Goal: Information Seeking & Learning: Learn about a topic

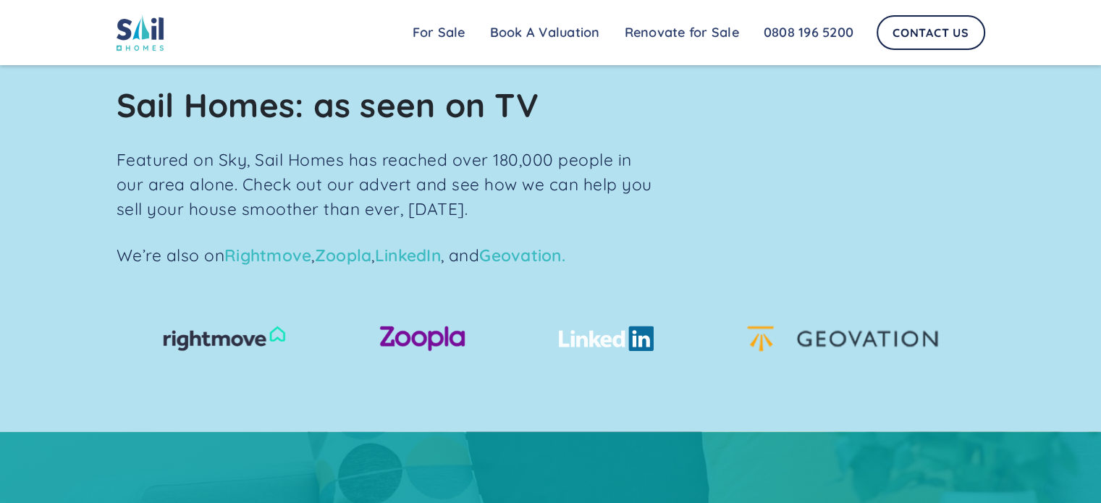
scroll to position [1881, 0]
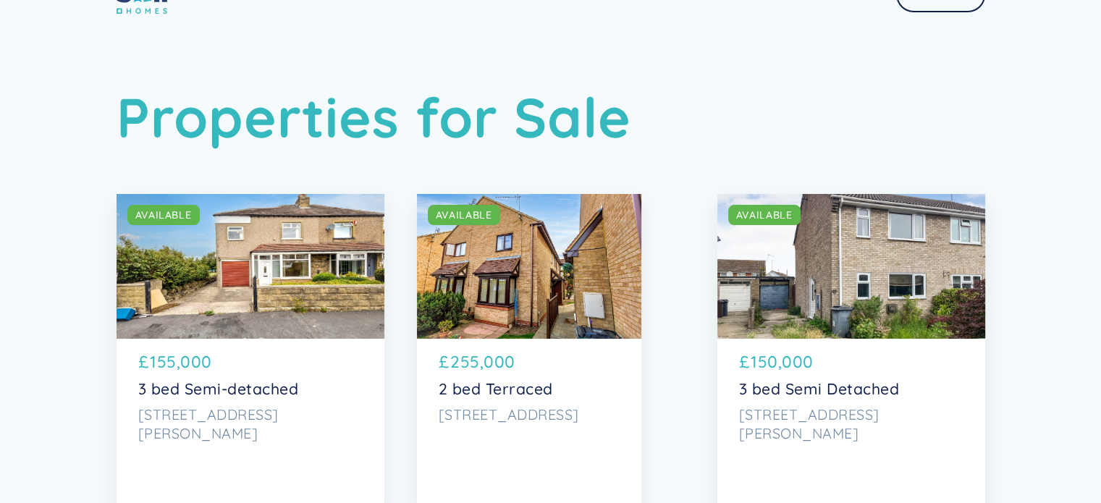
scroll to position [72, 0]
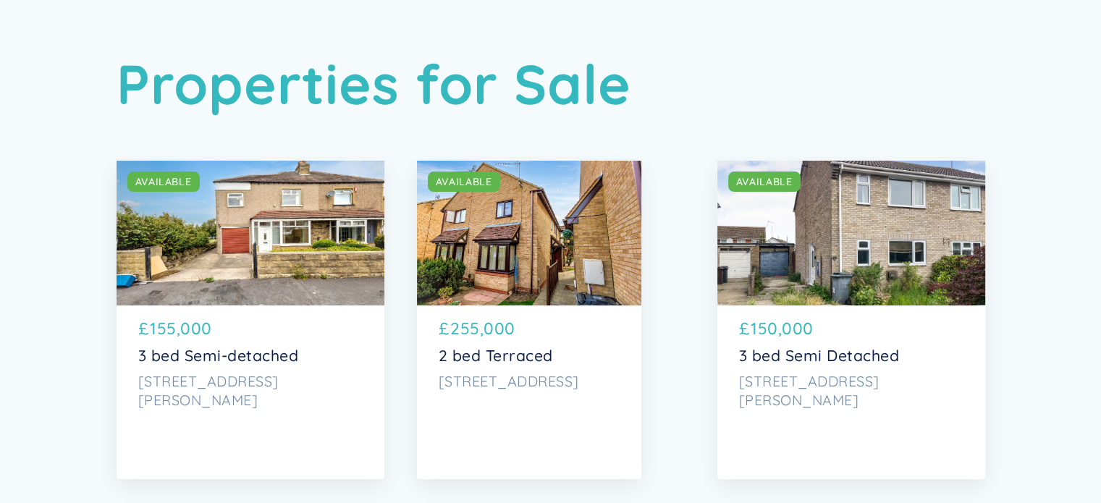
click at [280, 240] on div "SOLD AVAILABLE" at bounding box center [251, 233] width 268 height 145
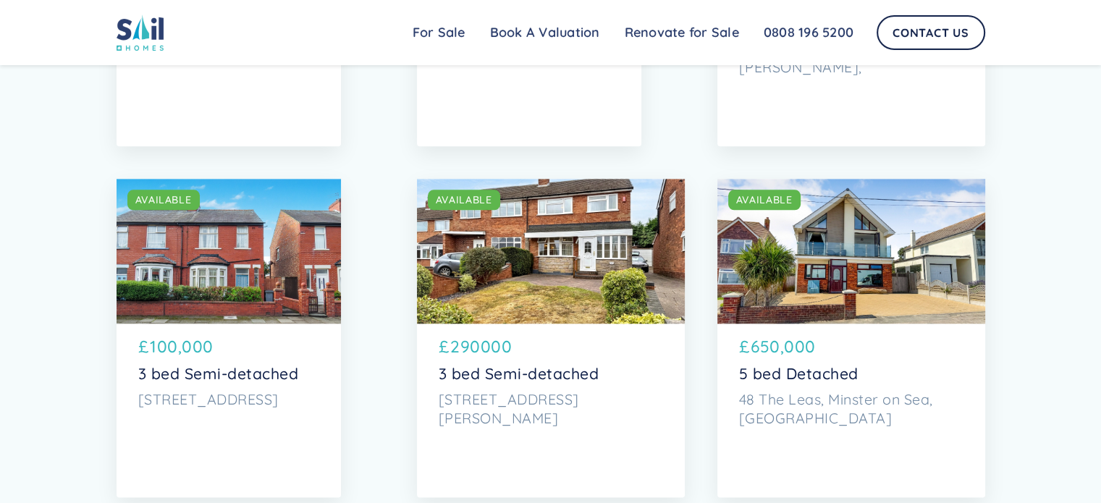
scroll to position [1881, 0]
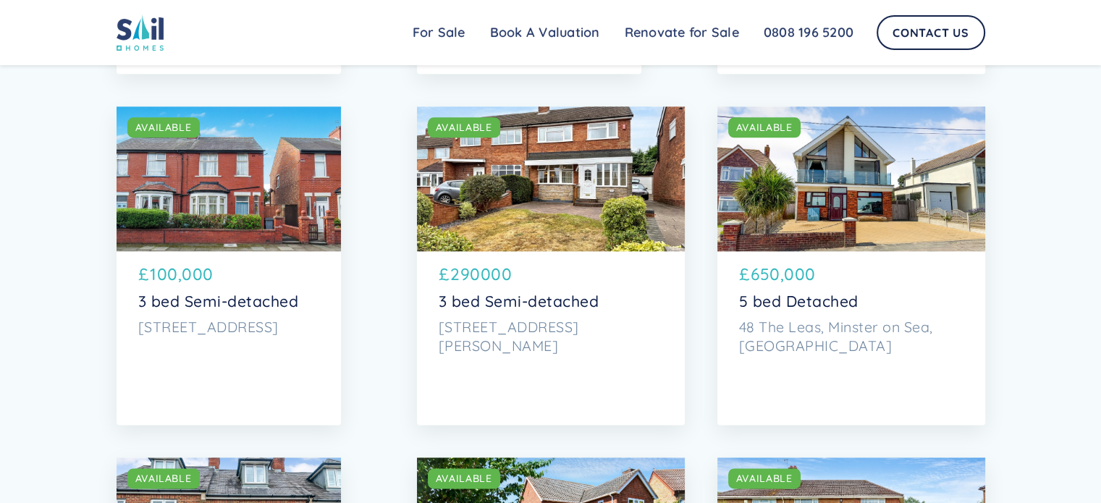
click at [253, 180] on div "SOLD AVAILABLE" at bounding box center [229, 178] width 224 height 145
click at [269, 170] on div "SOLD AVAILABLE" at bounding box center [229, 178] width 224 height 145
click at [242, 284] on div "£ 100,000" at bounding box center [228, 277] width 181 height 30
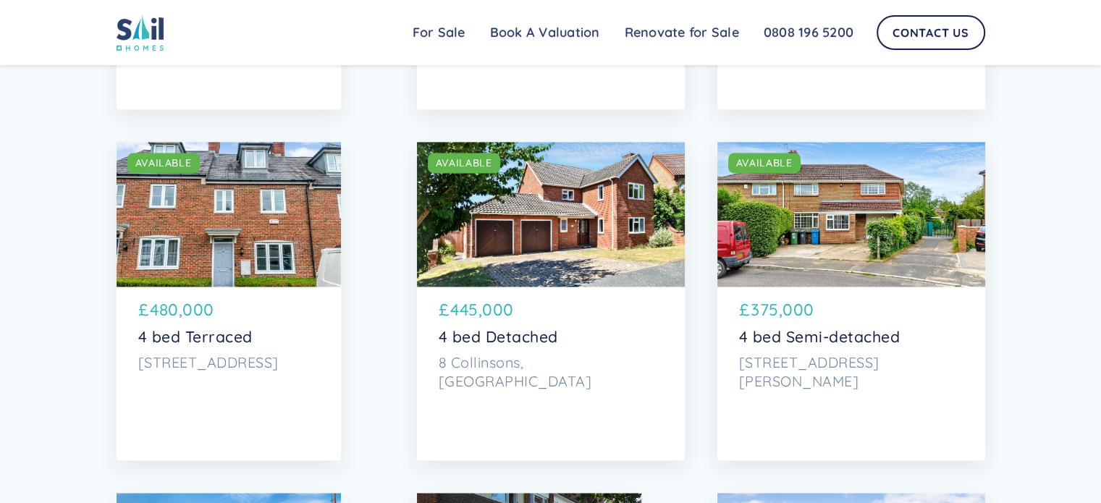
scroll to position [2171, 0]
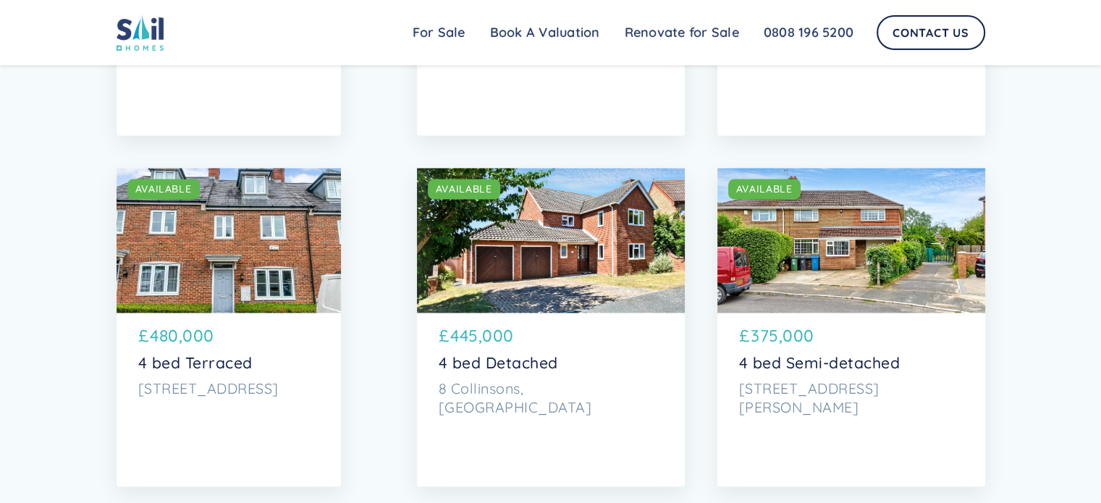
click at [507, 253] on div "SOLD AVAILABLE" at bounding box center [551, 240] width 268 height 145
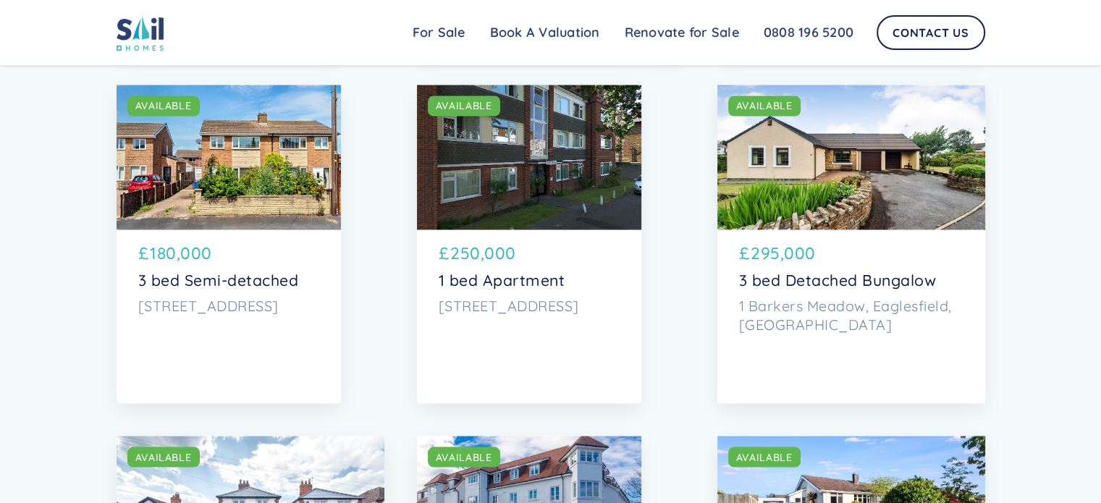
scroll to position [2822, 0]
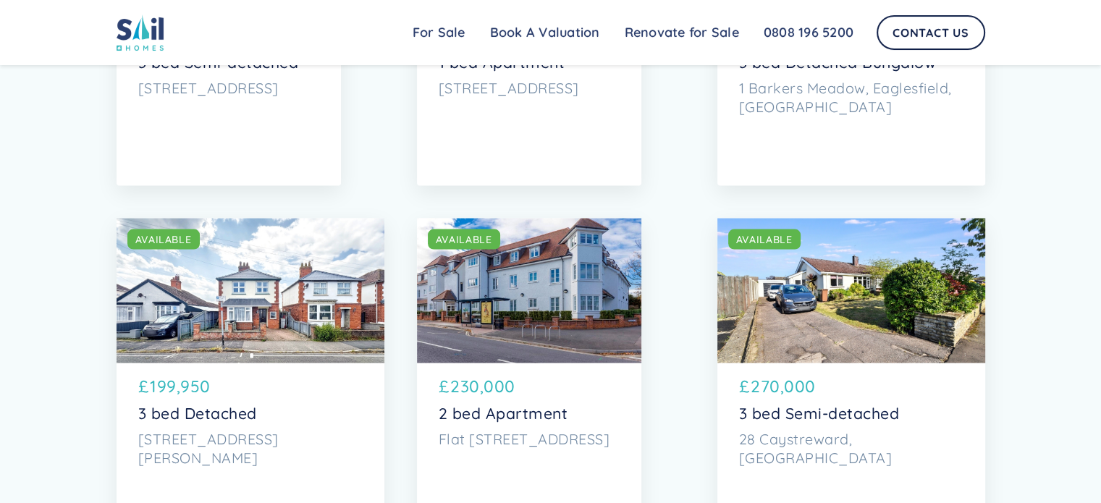
click at [272, 300] on div "SOLD AVAILABLE" at bounding box center [251, 291] width 268 height 145
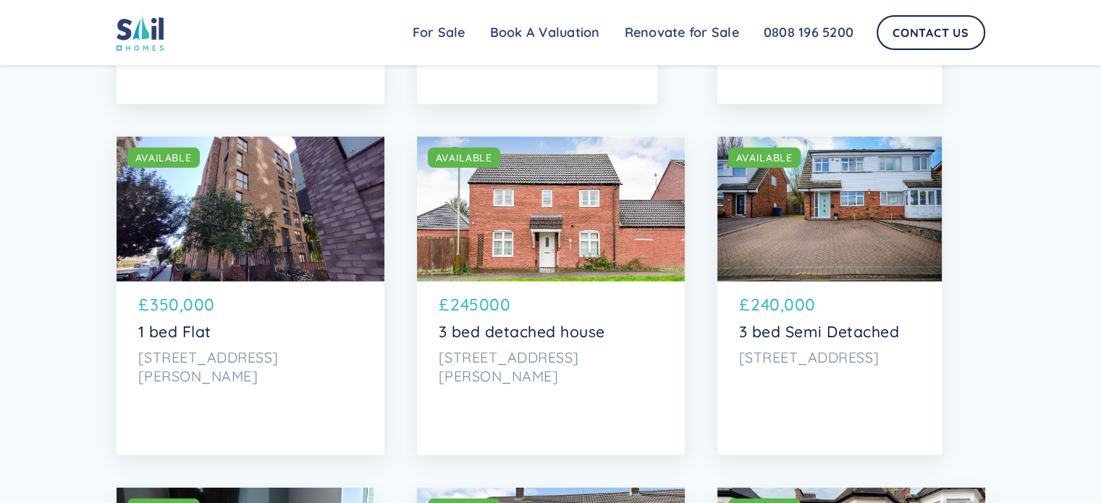
scroll to position [3980, 0]
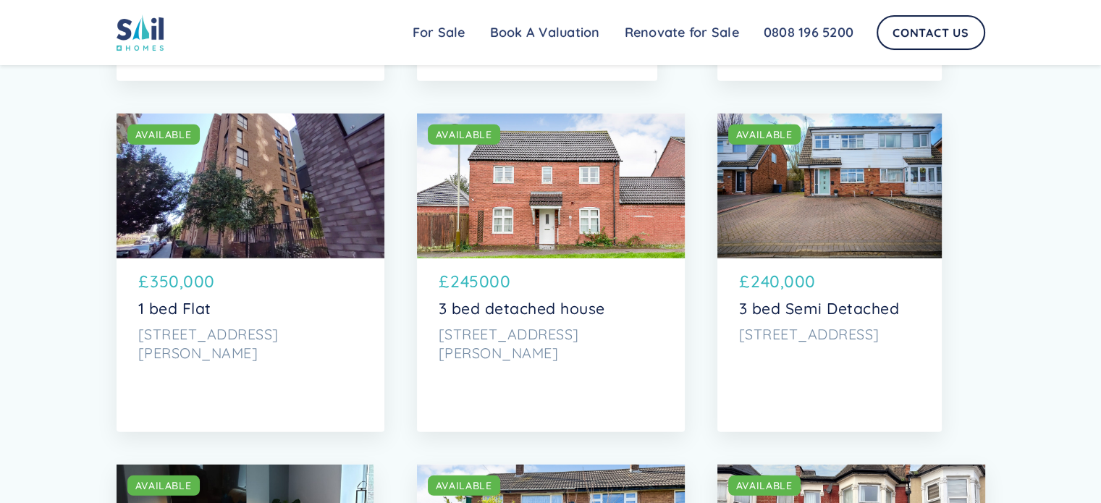
click at [546, 209] on div "SOLD AVAILABLE" at bounding box center [551, 186] width 268 height 145
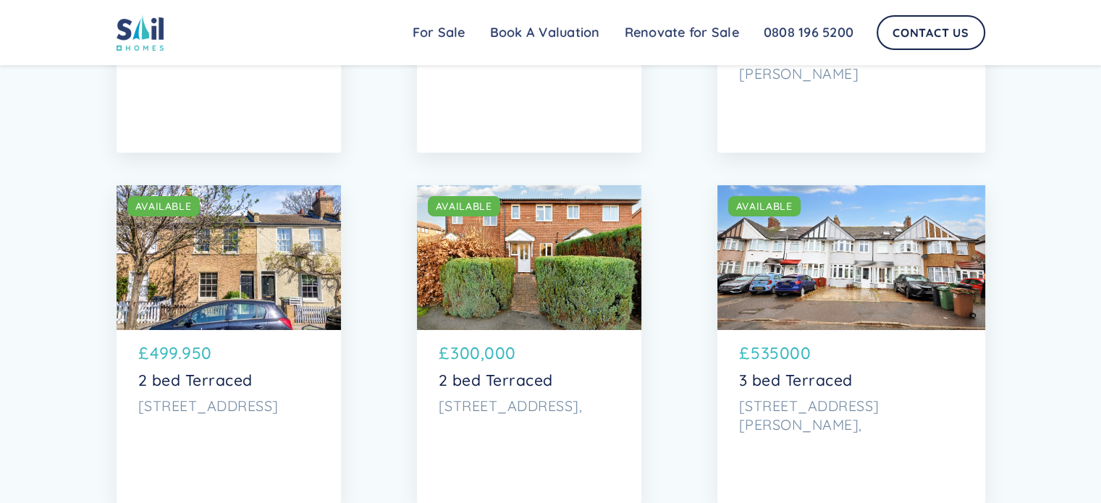
scroll to position [5065, 0]
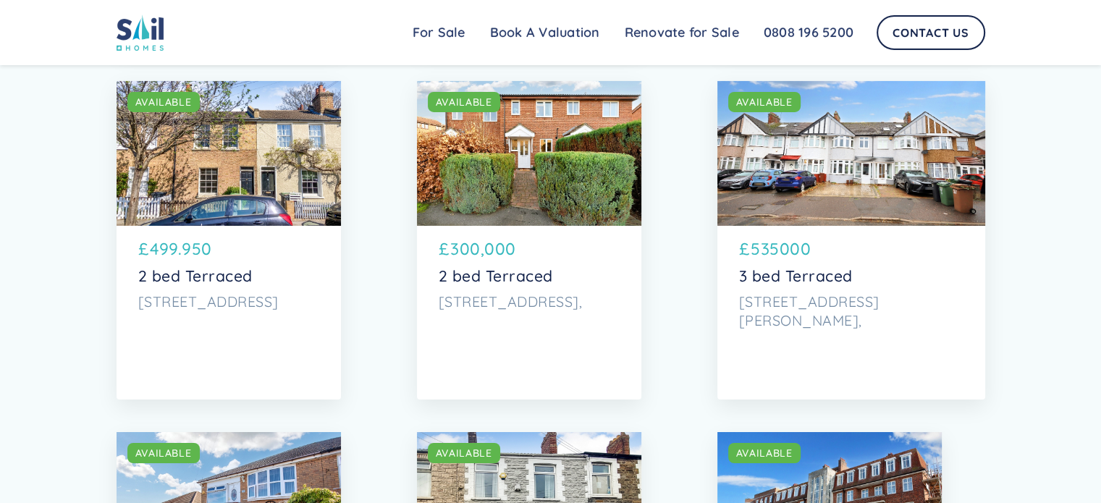
click at [571, 157] on div "SOLD AVAILABLE" at bounding box center [529, 153] width 224 height 145
click at [523, 221] on div "SOLD AVAILABLE" at bounding box center [529, 153] width 224 height 145
click at [607, 144] on div "SOLD AVAILABLE" at bounding box center [529, 153] width 224 height 145
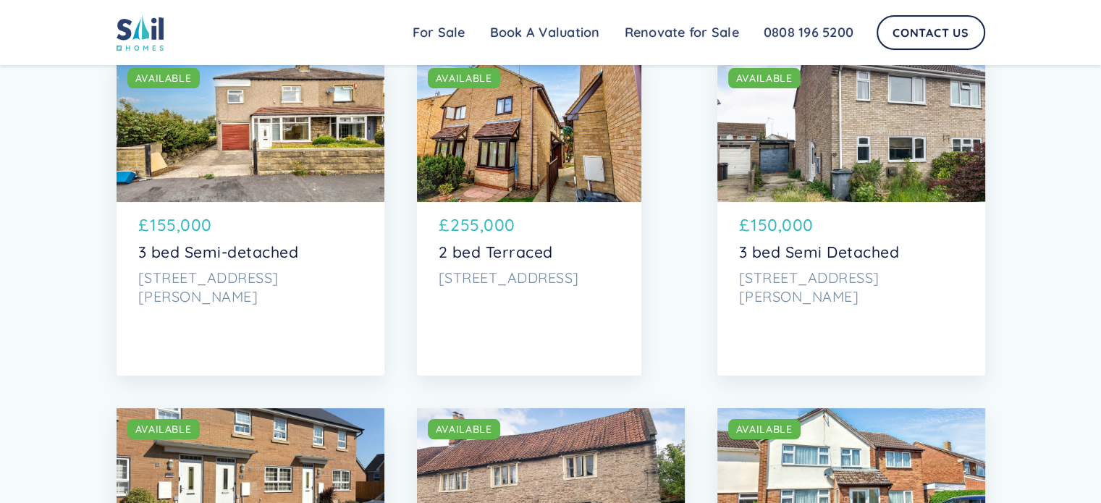
scroll to position [0, 0]
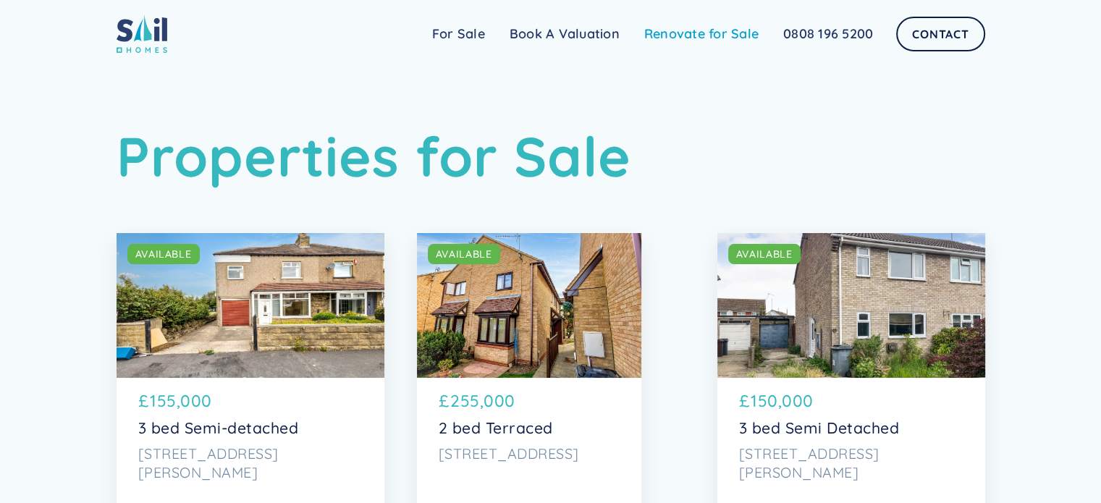
click at [727, 35] on link "Renovate for Sale" at bounding box center [701, 34] width 139 height 29
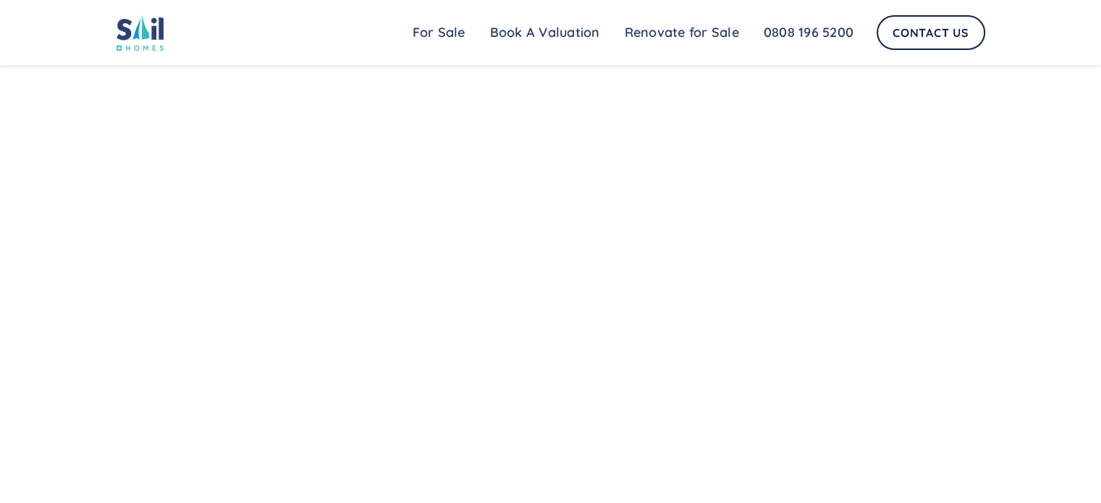
scroll to position [875, 0]
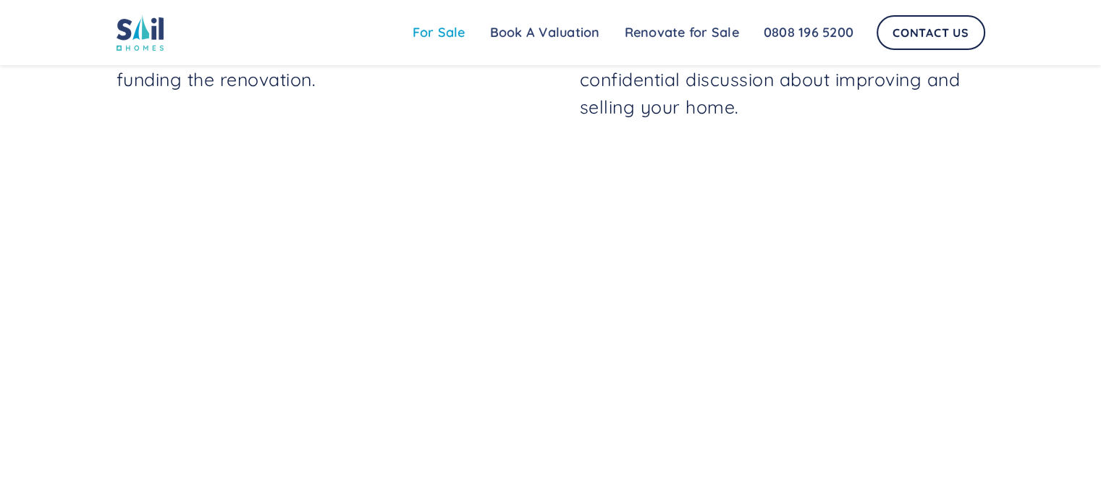
click at [441, 35] on link "For Sale" at bounding box center [438, 32] width 77 height 29
